Goal: Book appointment/travel/reservation

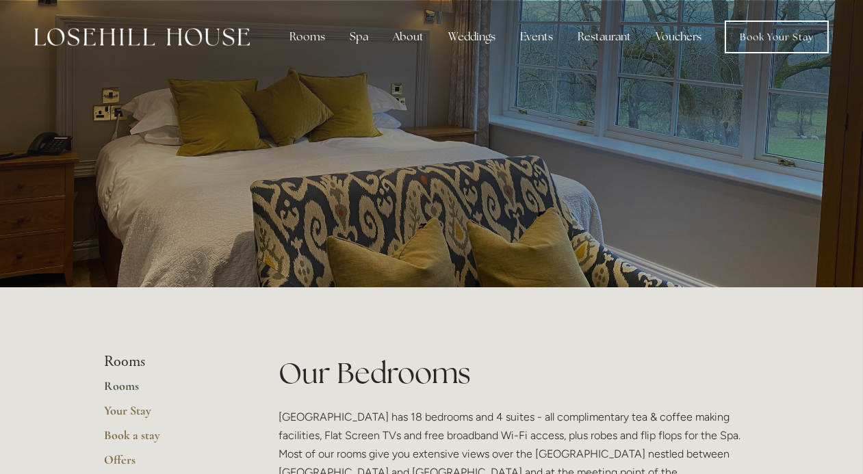
click at [131, 434] on link "Book a stay" at bounding box center [170, 440] width 131 height 25
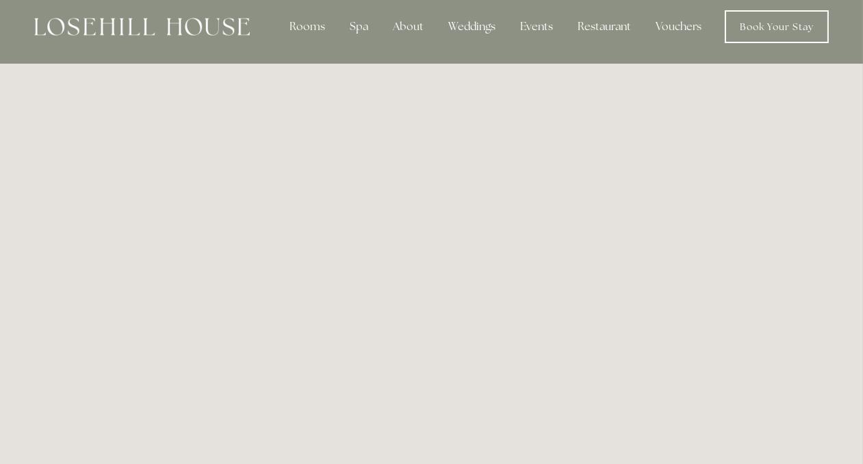
scroll to position [74, 0]
